Goal: Task Accomplishment & Management: Manage account settings

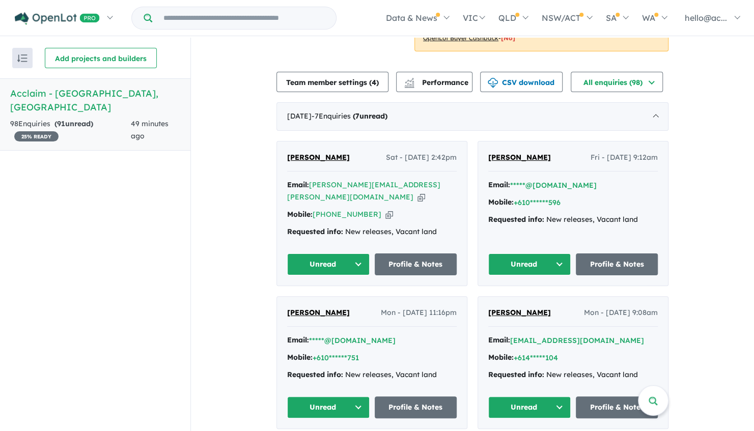
scroll to position [305, 0]
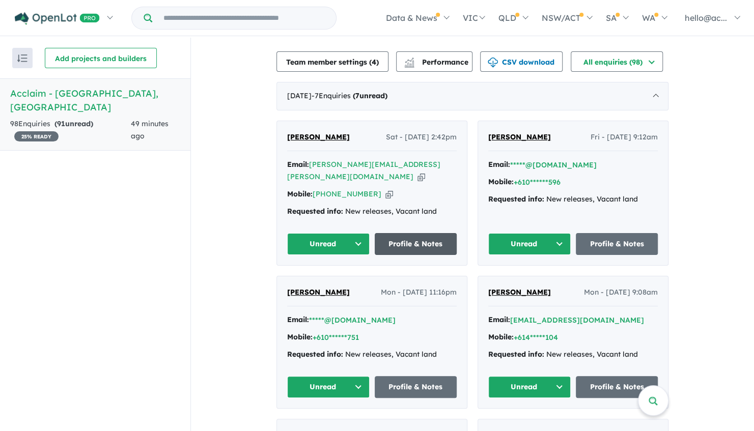
click at [420, 233] on link "Profile & Notes" at bounding box center [416, 244] width 82 height 22
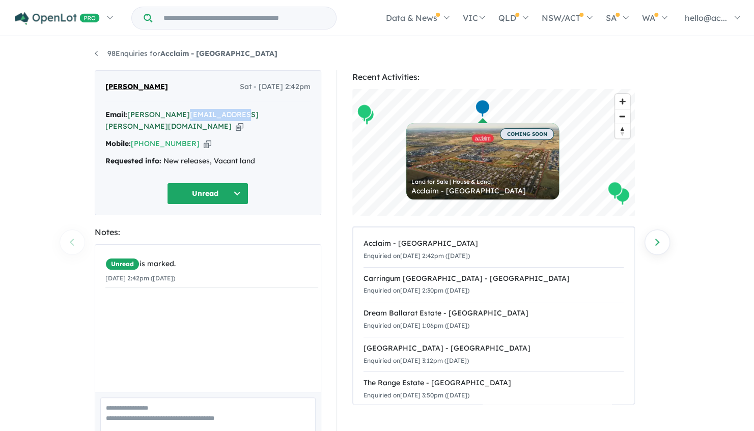
drag, startPoint x: 236, startPoint y: 113, endPoint x: 180, endPoint y: 115, distance: 56.1
click at [180, 115] on div "Email: nathan.khoun@aplace.com.au Copied!" at bounding box center [207, 121] width 205 height 24
drag, startPoint x: 180, startPoint y: 115, endPoint x: 253, endPoint y: 126, distance: 73.6
click at [253, 126] on div "Email: nathan.khoun@aplace.com.au Copied! Mobile: +61 466 992 104 Copied! Reque…" at bounding box center [207, 141] width 205 height 64
drag, startPoint x: 190, startPoint y: 128, endPoint x: 149, endPoint y: 131, distance: 41.4
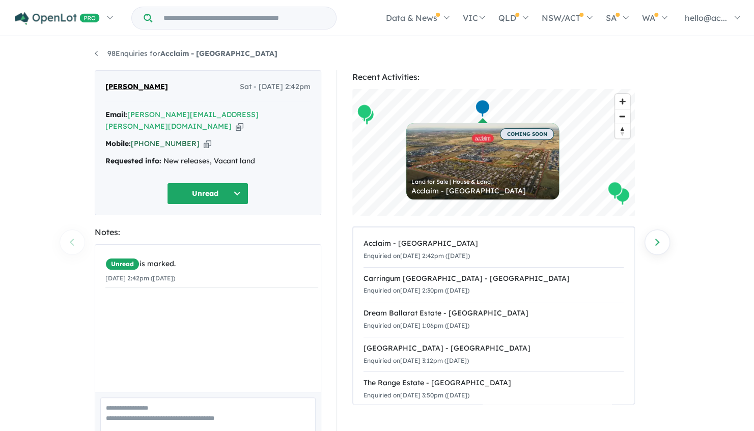
click at [149, 138] on div "Mobile: +61 466 992 104 Copied!" at bounding box center [207, 144] width 205 height 12
copy link "466 992 104"
click at [233, 183] on button "Unread" at bounding box center [207, 194] width 81 height 22
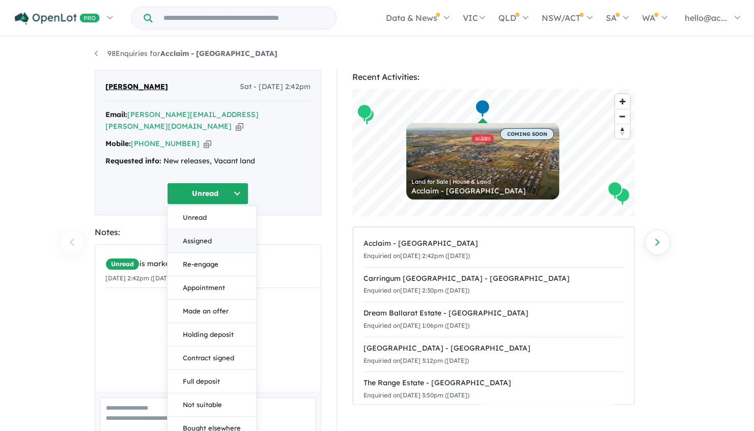
click at [201, 229] on button "Assigned" at bounding box center [211, 240] width 89 height 23
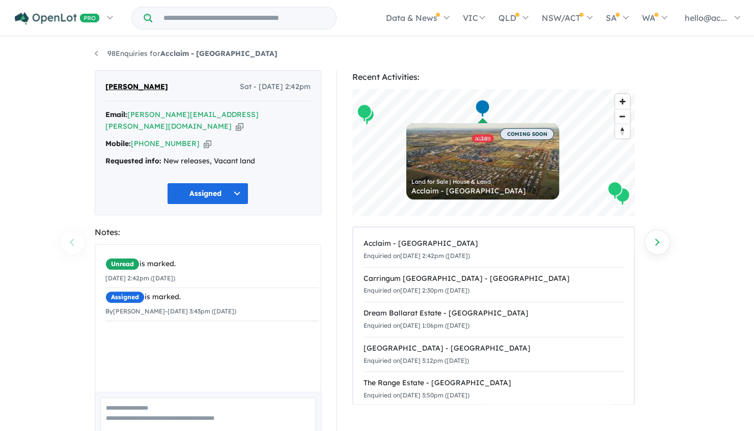
click at [161, 403] on textarea at bounding box center [207, 419] width 215 height 42
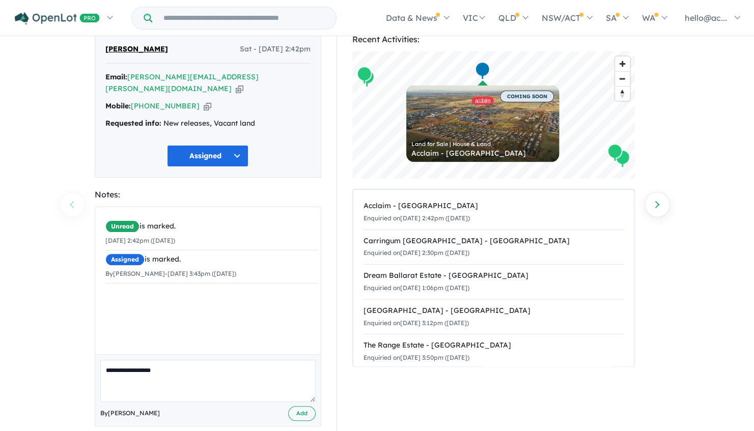
scroll to position [40, 0]
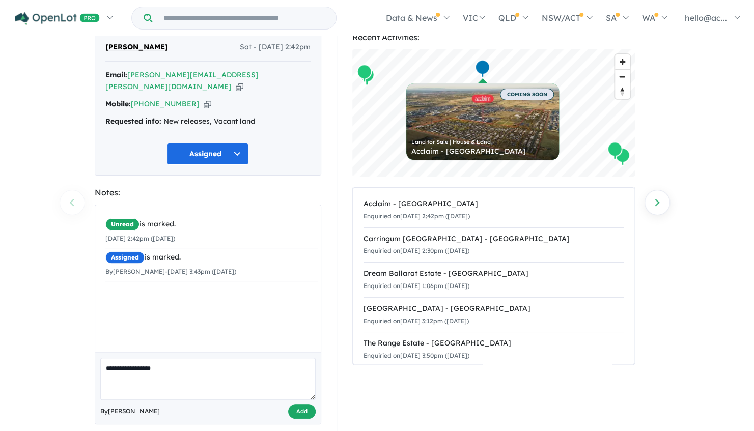
type textarea "**********"
click at [312, 404] on button "Add" at bounding box center [301, 411] width 27 height 15
